Goal: Find specific page/section: Find specific page/section

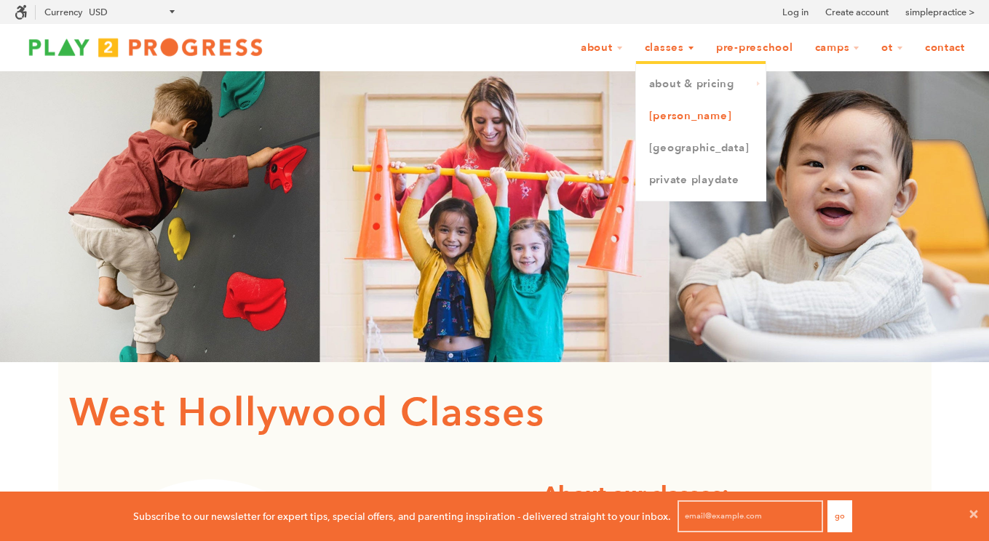
click at [682, 119] on link "[PERSON_NAME]" at bounding box center [701, 116] width 130 height 32
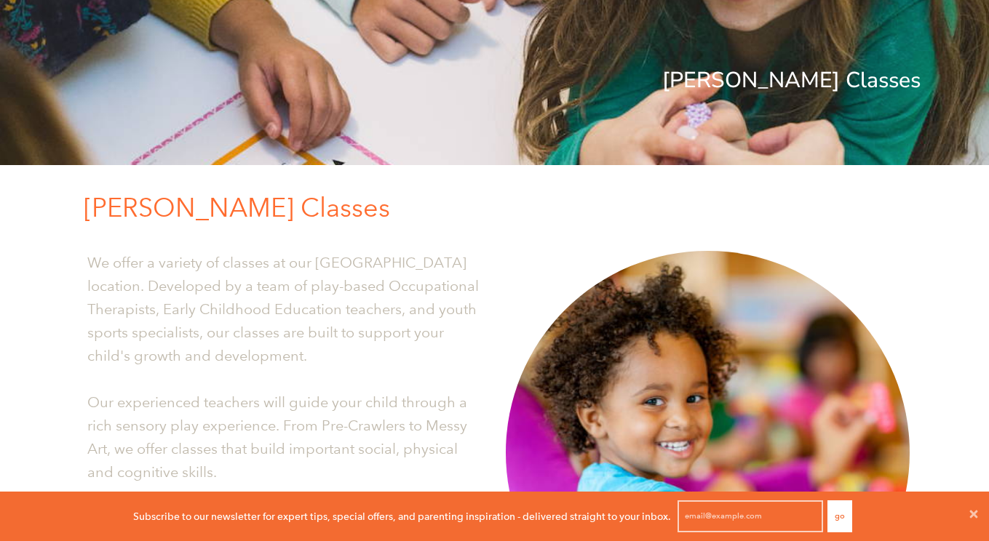
scroll to position [54, 0]
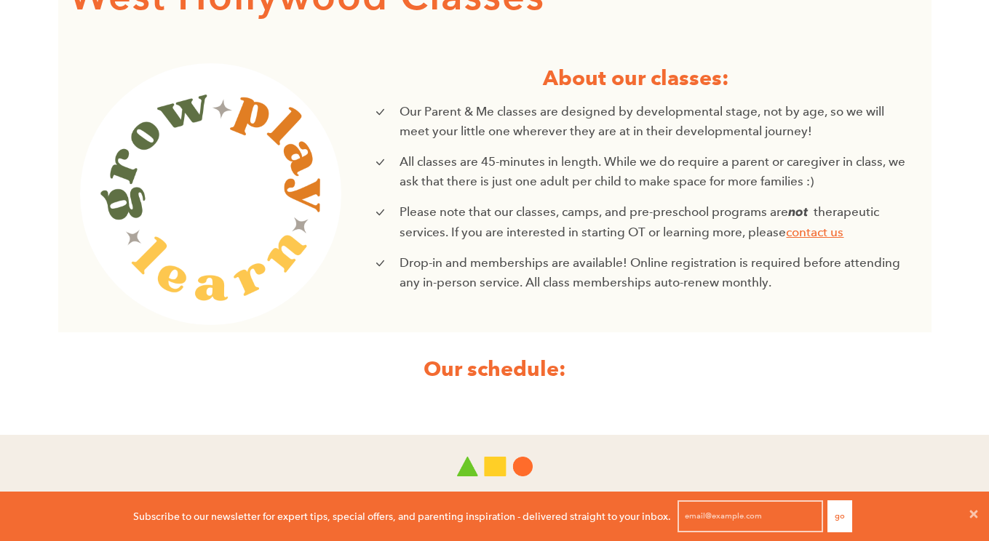
scroll to position [658, 0]
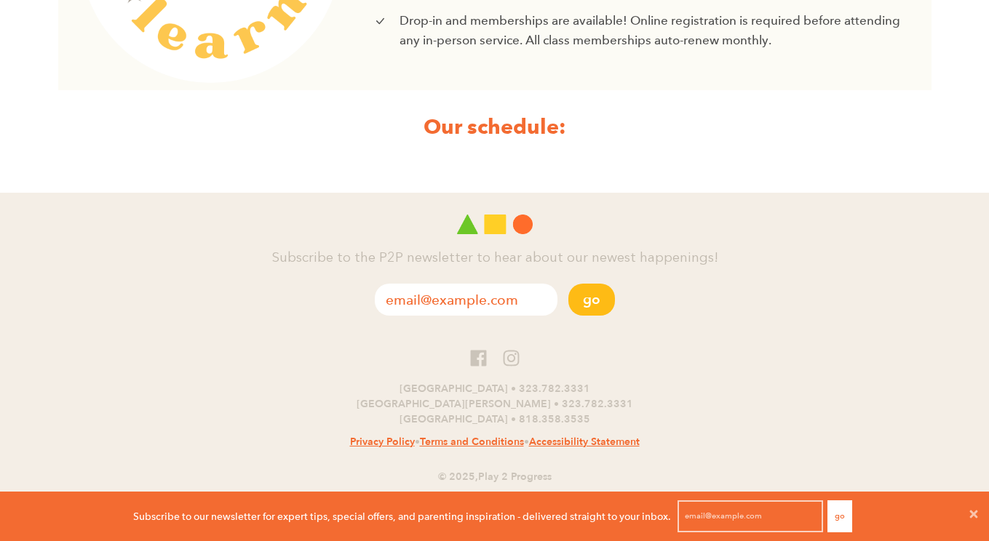
click at [121, 167] on div at bounding box center [494, 164] width 851 height 44
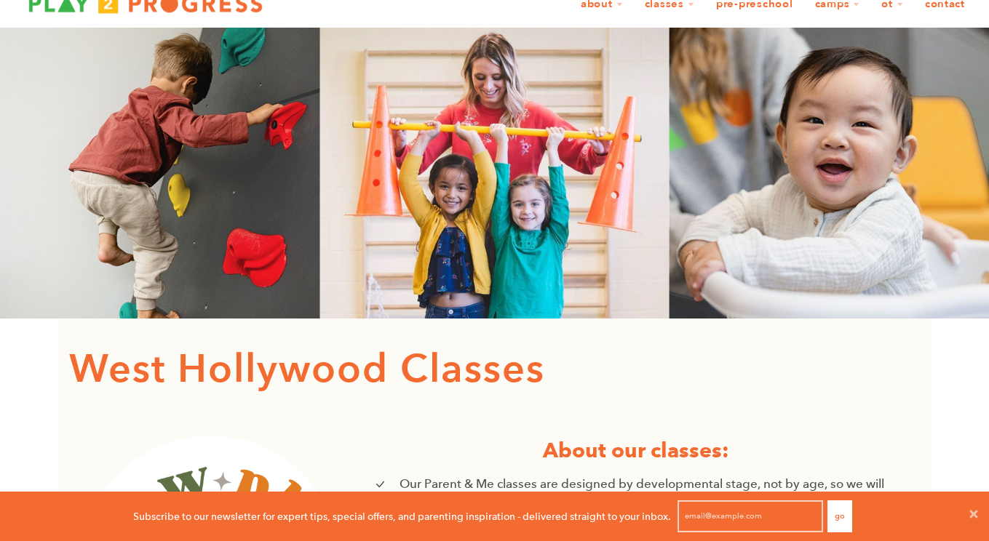
scroll to position [0, 0]
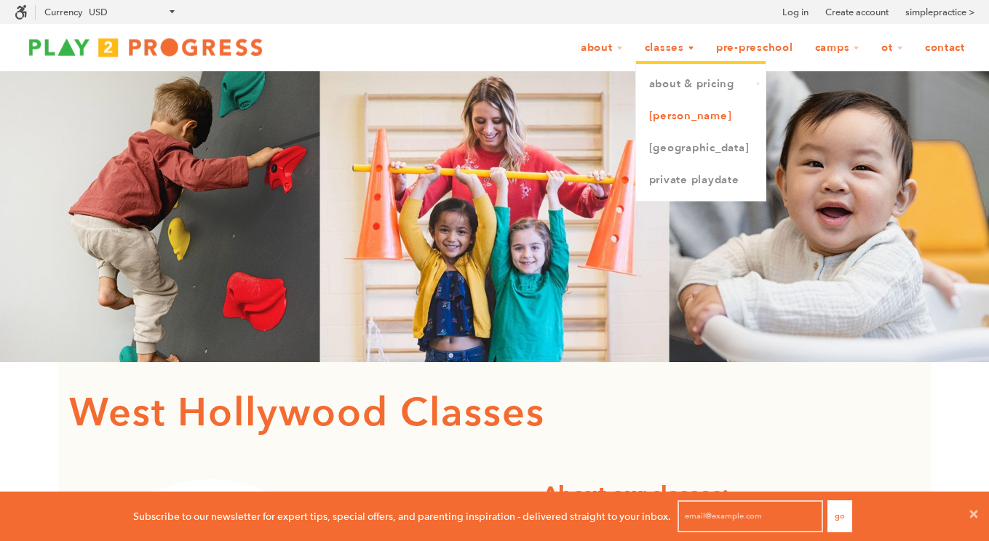
click at [686, 127] on link "[PERSON_NAME]" at bounding box center [701, 116] width 130 height 32
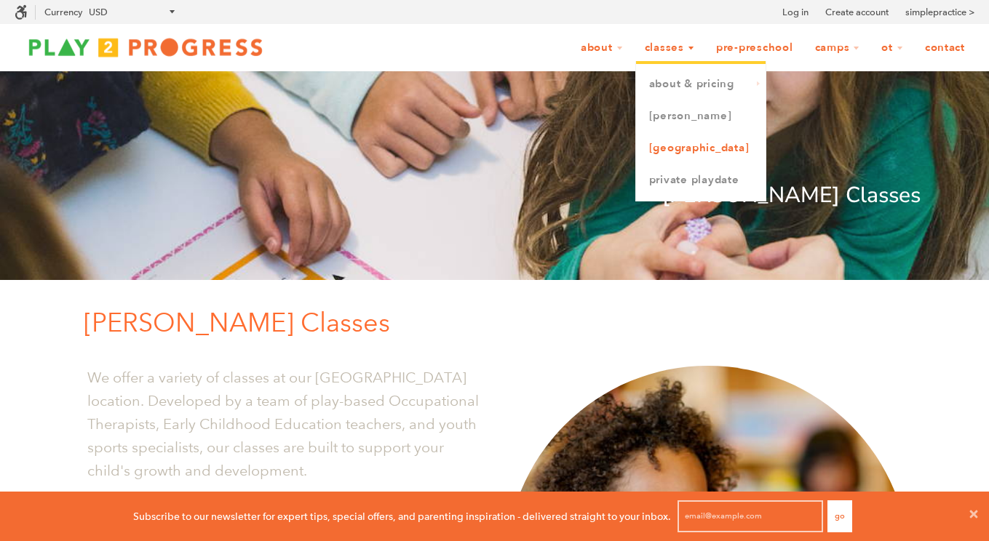
click at [665, 150] on link "[GEOGRAPHIC_DATA]" at bounding box center [701, 148] width 130 height 32
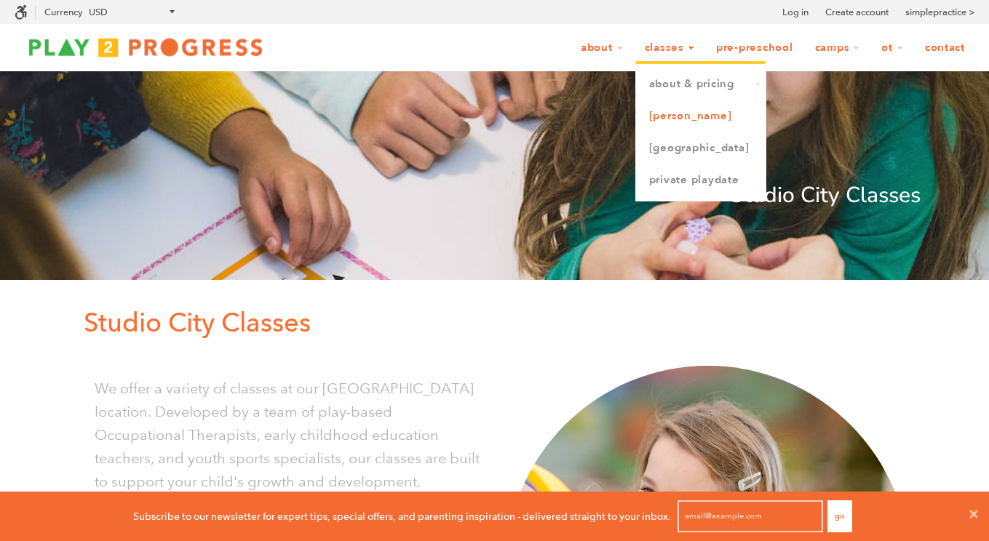
click at [672, 122] on link "[PERSON_NAME]" at bounding box center [701, 116] width 130 height 32
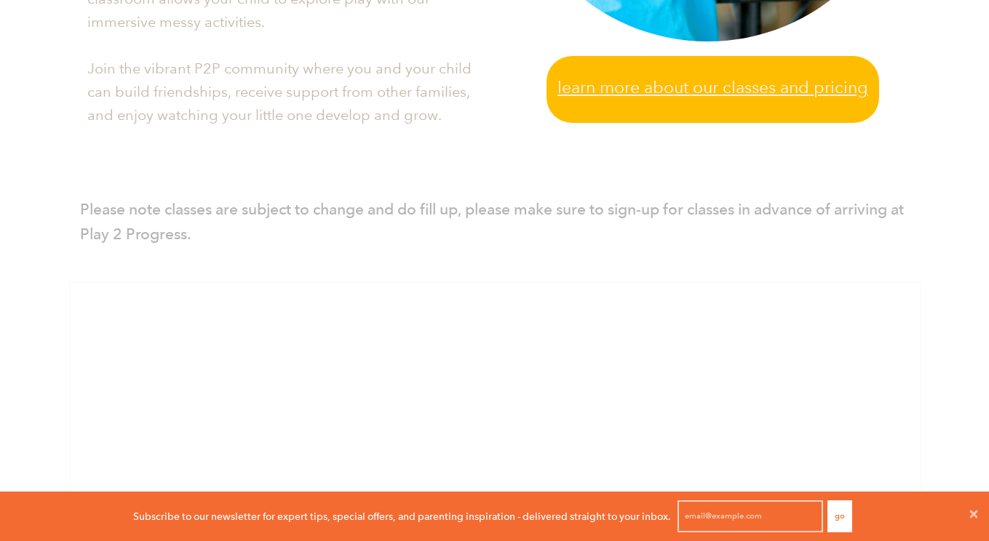
scroll to position [730, 0]
